Goal: Information Seeking & Learning: Find specific fact

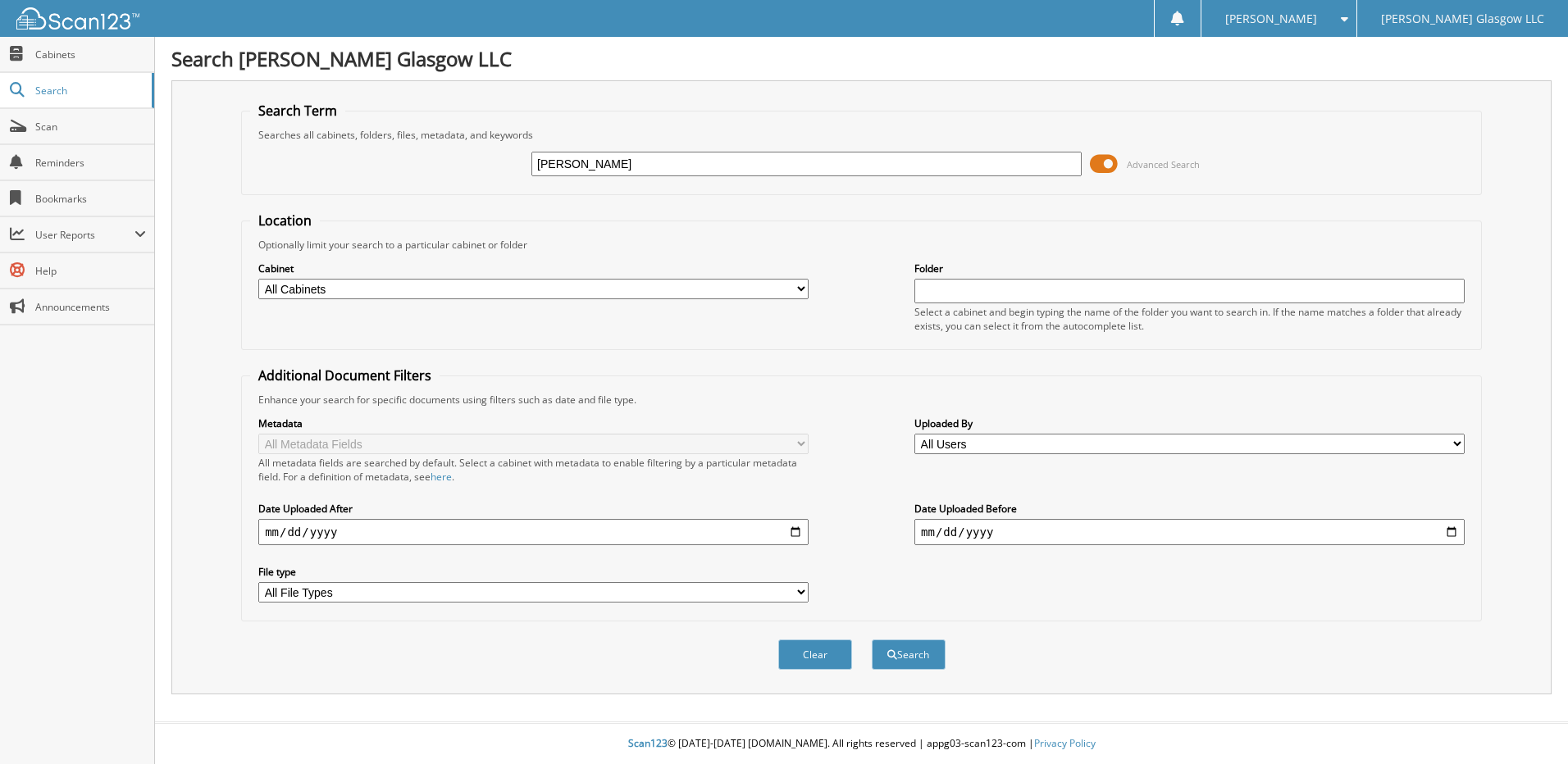
type input "[PERSON_NAME]"
click at [872, 640] on button "Search" at bounding box center [909, 655] width 74 height 30
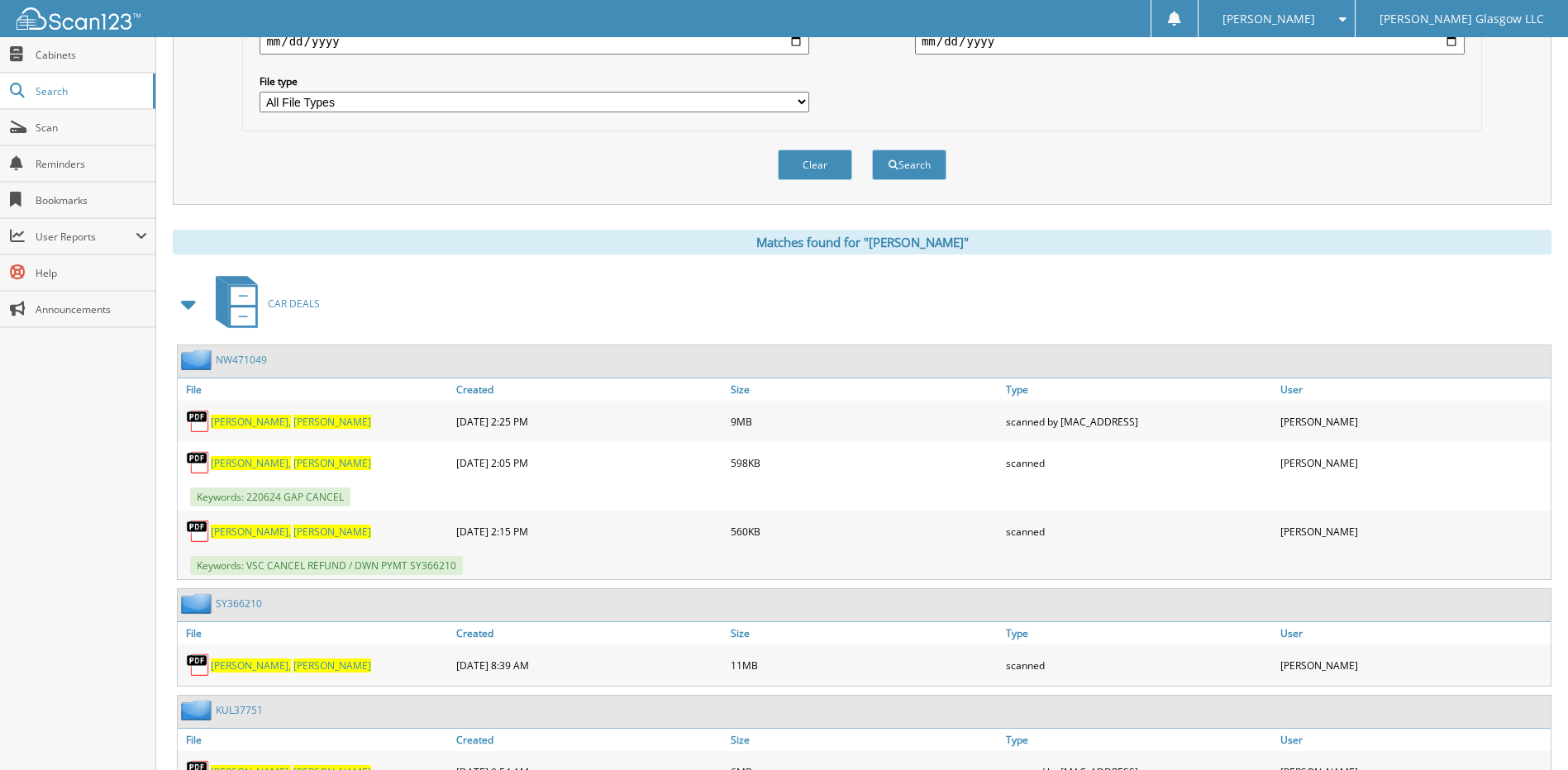
scroll to position [496, 0]
click at [294, 463] on span "[PERSON_NAME]" at bounding box center [333, 461] width 78 height 14
